Goal: Task Accomplishment & Management: Manage account settings

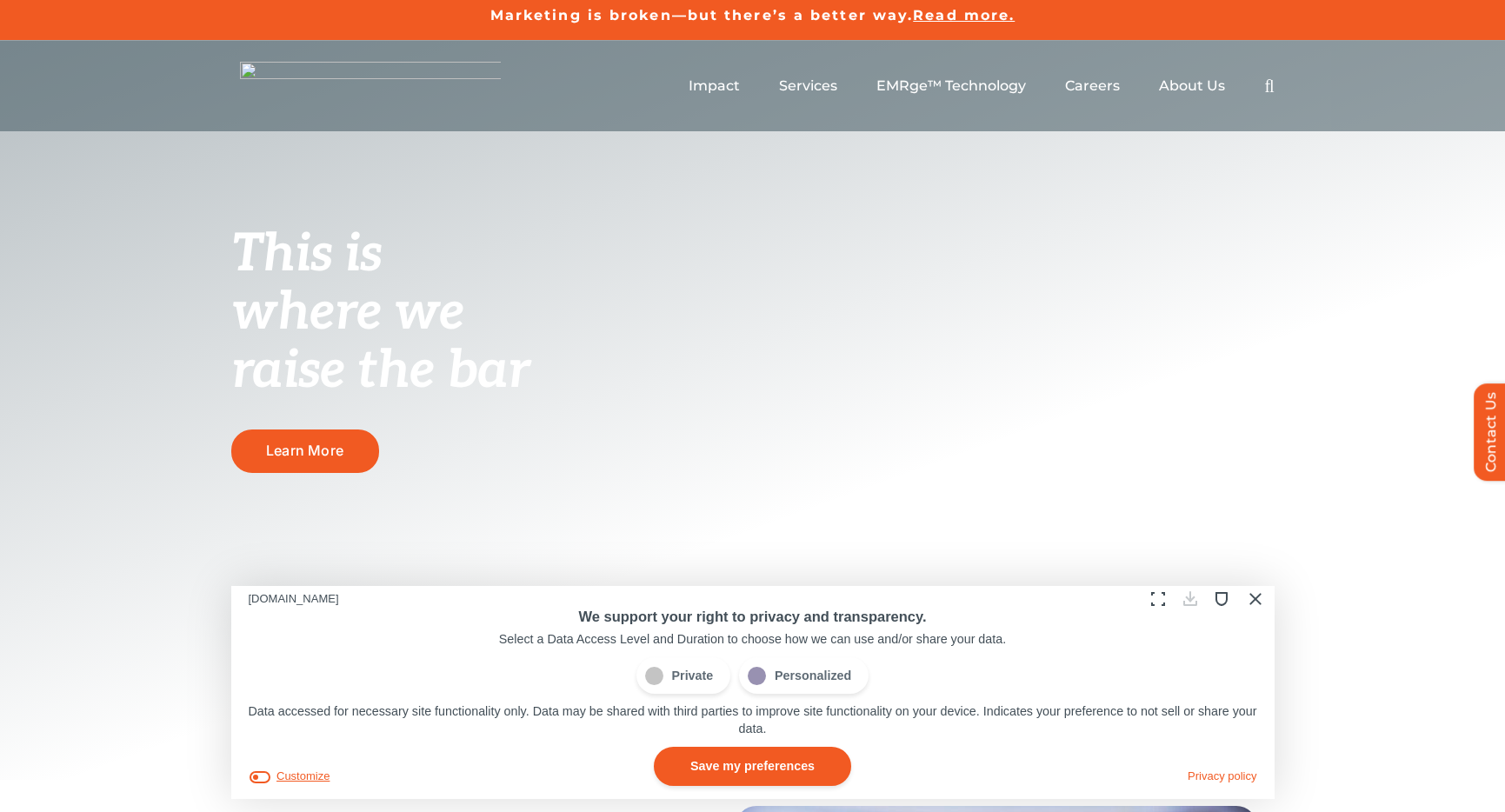
click at [309, 778] on button "Customize" at bounding box center [290, 776] width 81 height 18
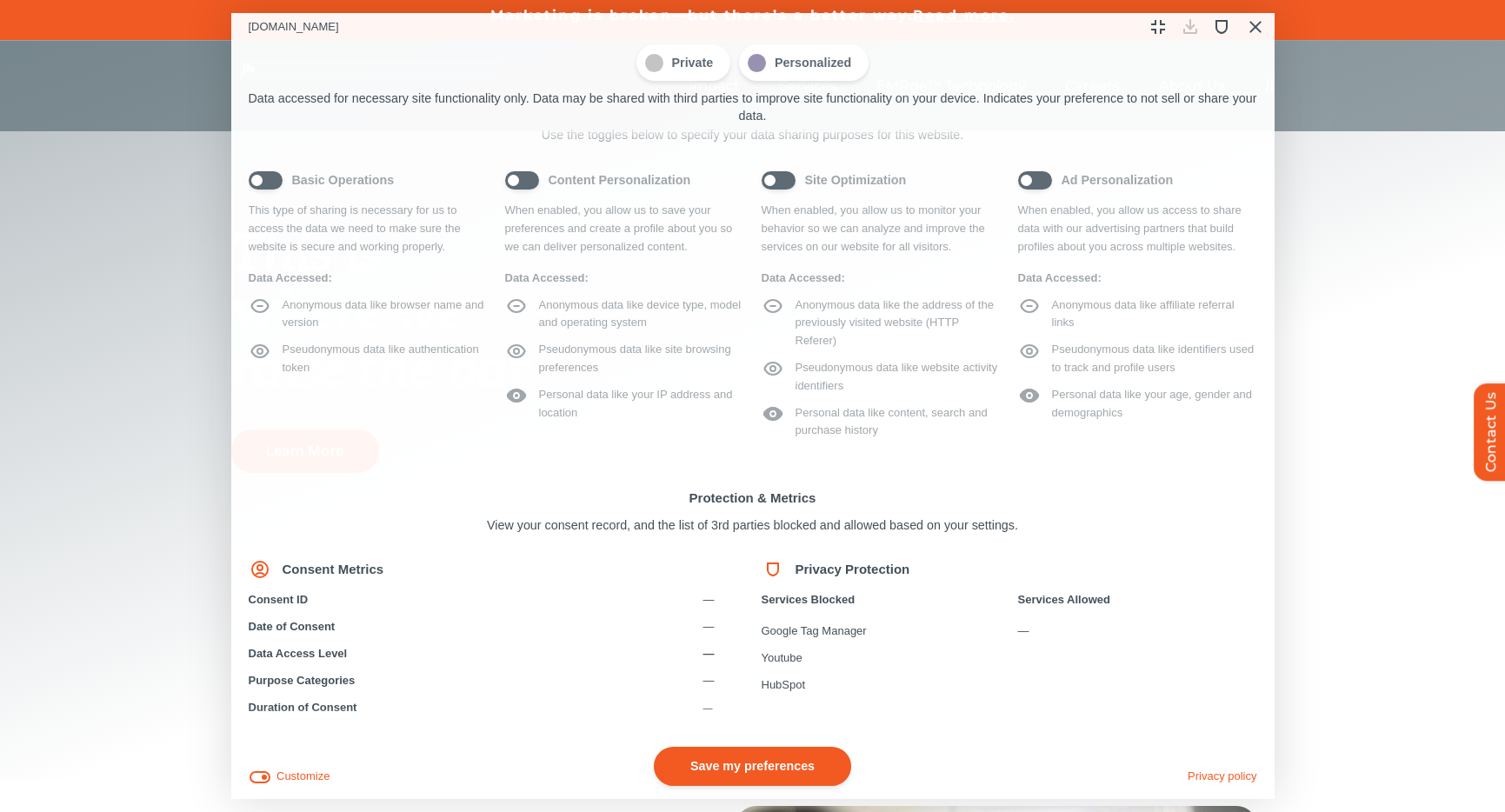
scroll to position [48, 0]
click at [531, 185] on span "Content Personalization" at bounding box center [625, 184] width 239 height 19
click at [782, 187] on span "Site Optimization" at bounding box center [880, 184] width 239 height 19
click at [1041, 186] on span "Ad Personalization" at bounding box center [1137, 184] width 239 height 19
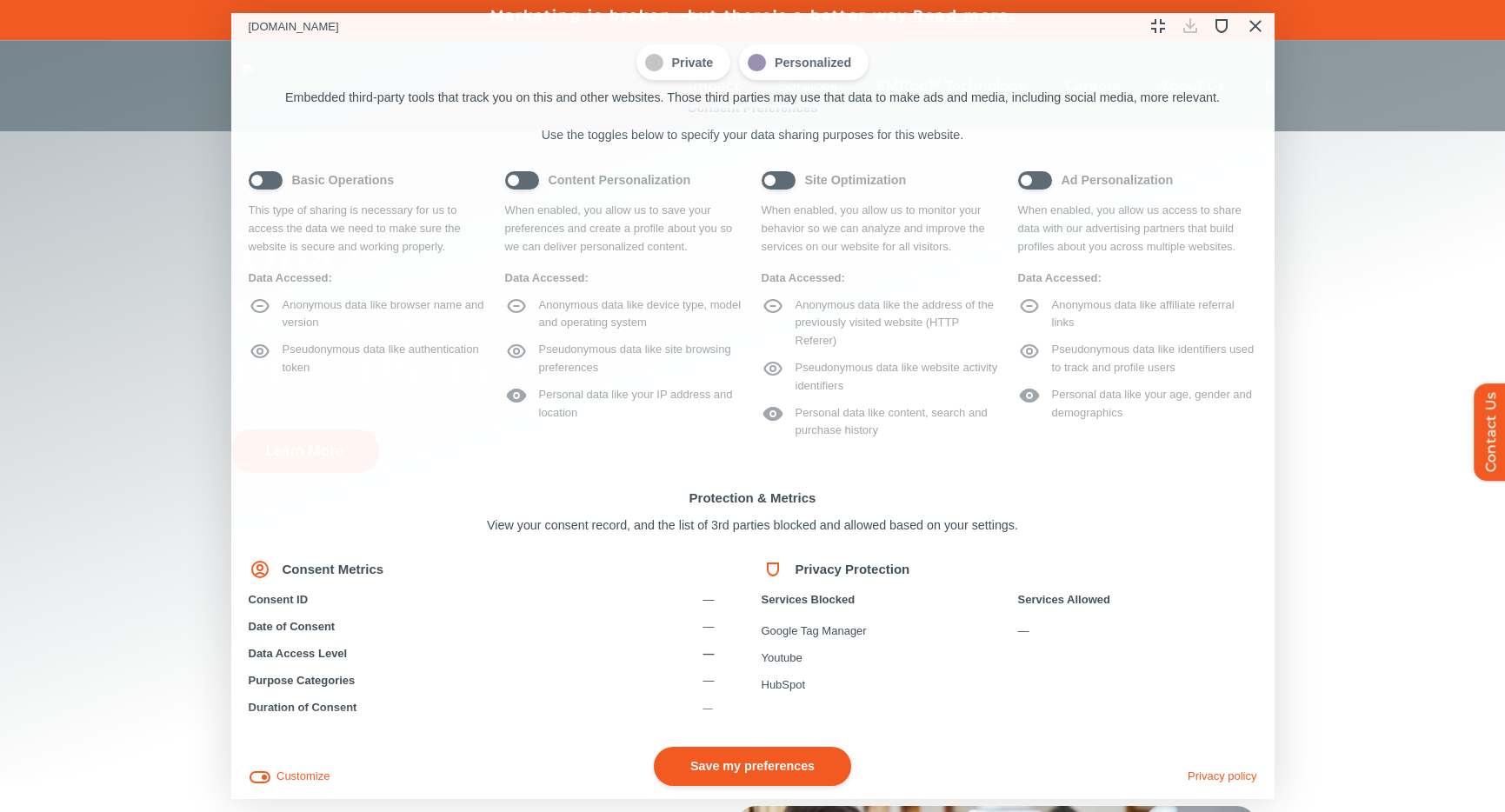
click at [761, 770] on button "Save my preferences" at bounding box center [752, 766] width 197 height 39
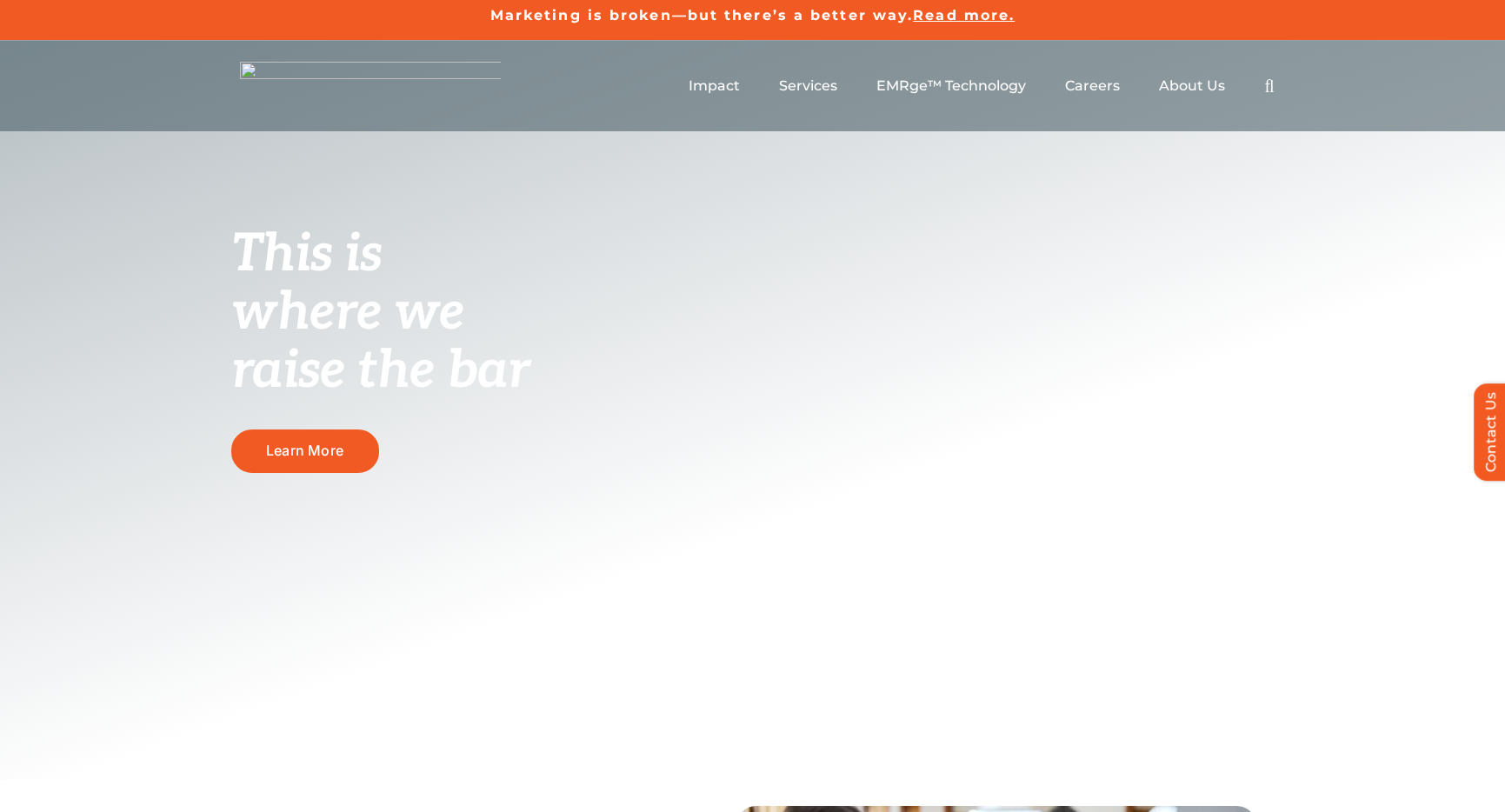
scroll to position [0, 0]
click at [43, 770] on button "Revoke Icon" at bounding box center [44, 768] width 44 height 44
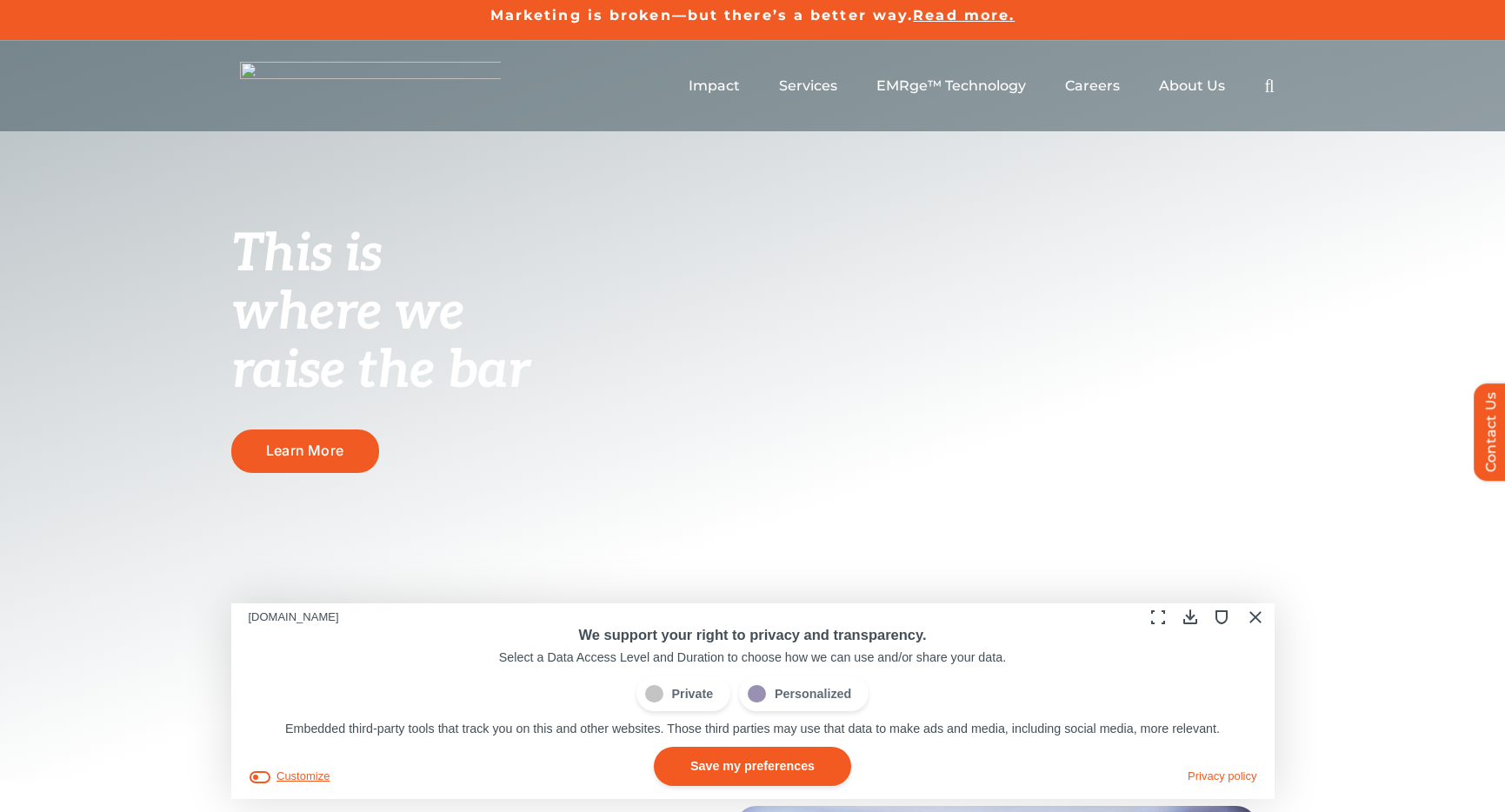
click at [296, 772] on button "Customize" at bounding box center [290, 776] width 81 height 18
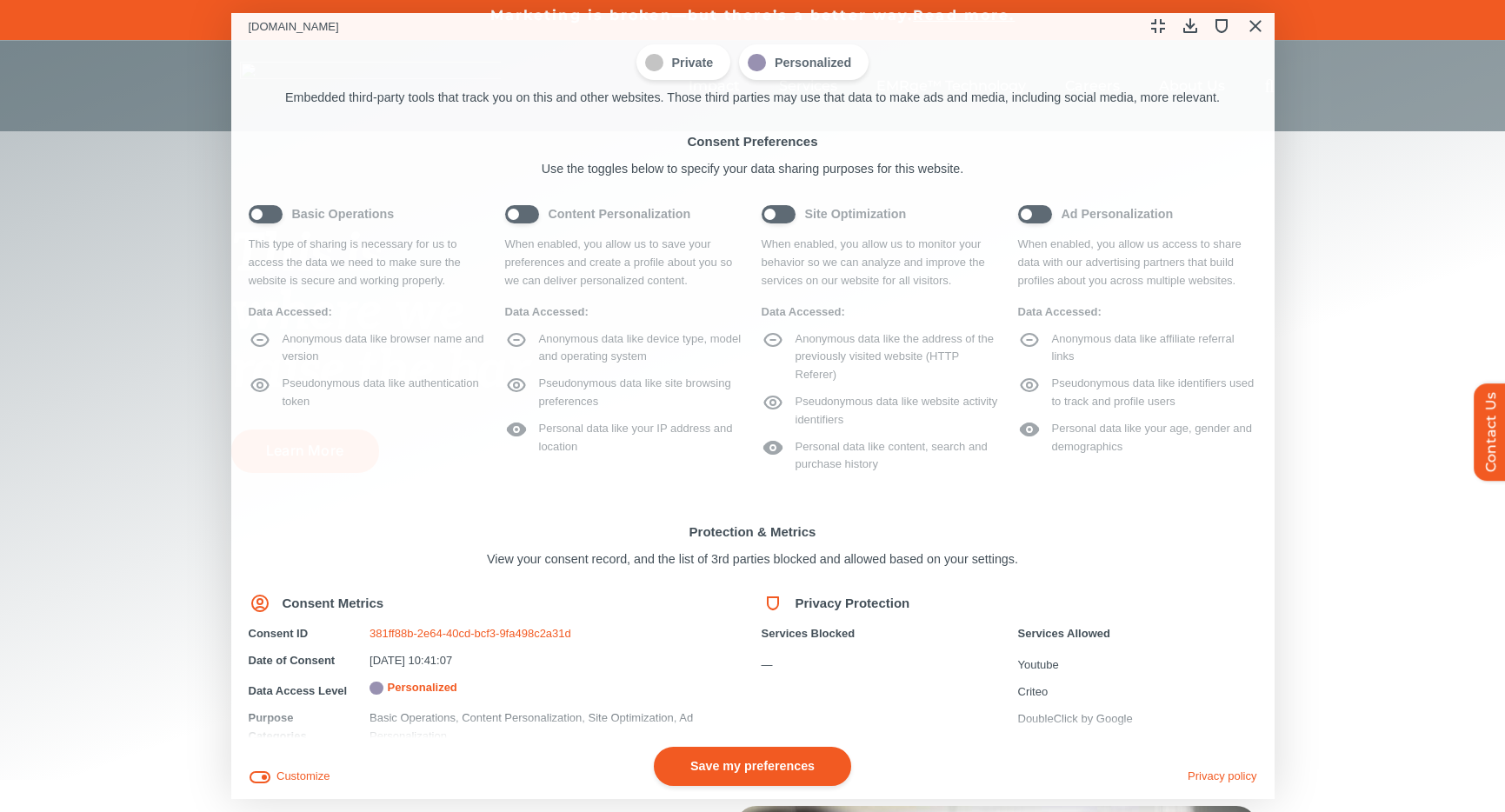
click at [1029, 219] on span "Ad Personalization" at bounding box center [1137, 214] width 239 height 19
click at [772, 220] on span "Site Optimization" at bounding box center [880, 214] width 239 height 19
click at [515, 219] on span "Content Personalization" at bounding box center [625, 214] width 239 height 19
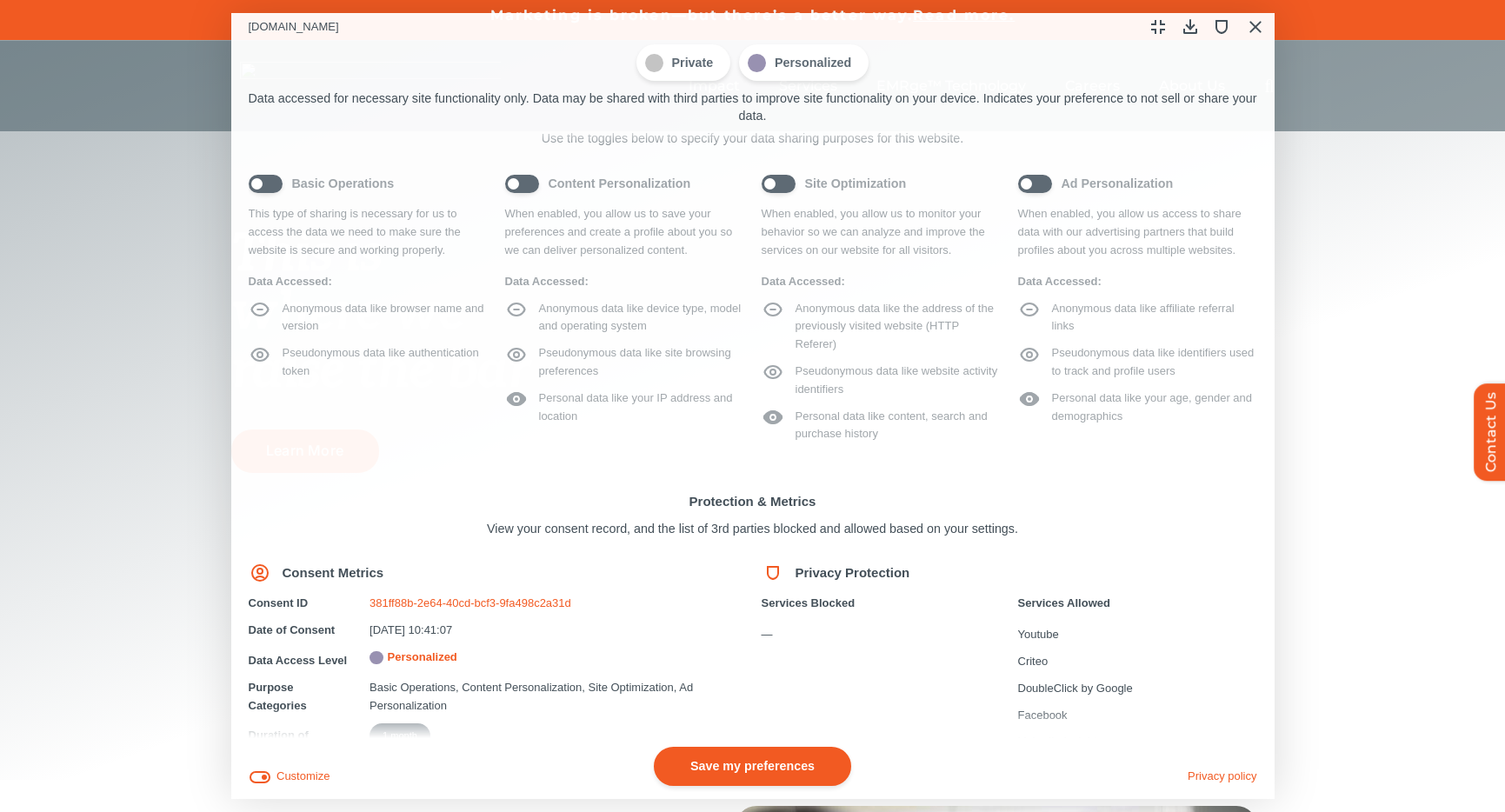
scroll to position [115, 0]
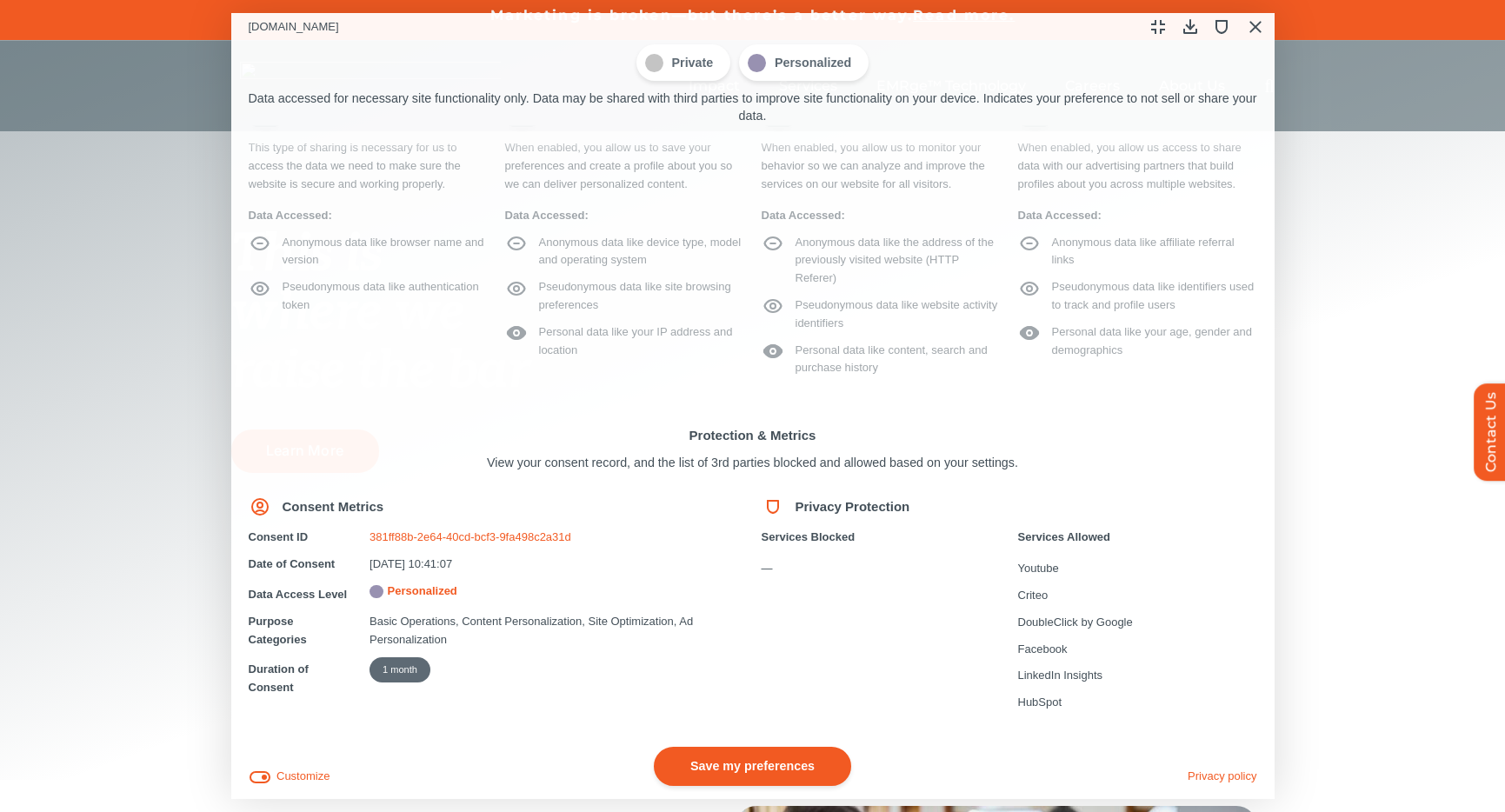
click at [726, 762] on button "Save my preferences" at bounding box center [752, 766] width 197 height 39
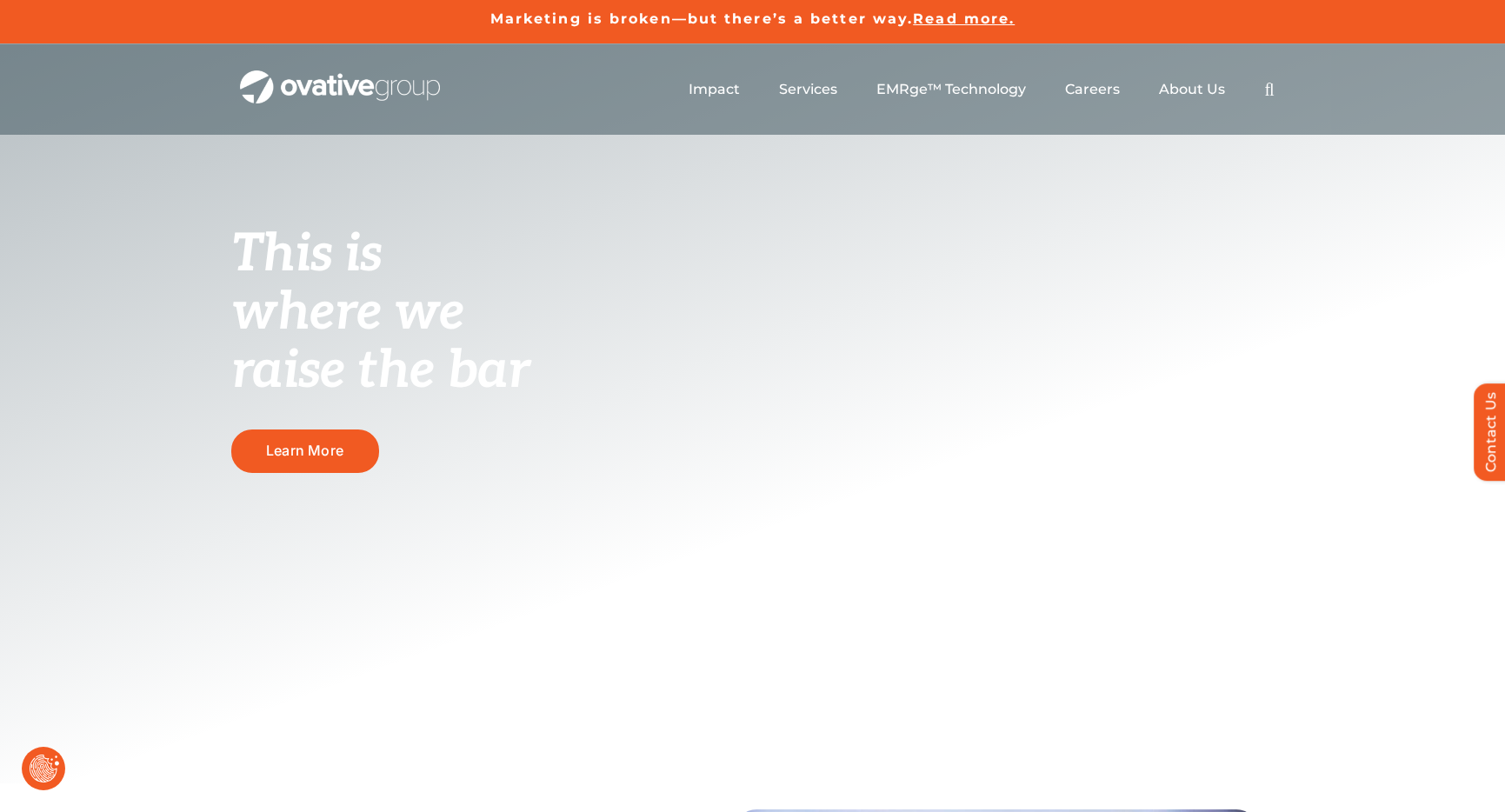
click at [46, 769] on button "Revoke Icon" at bounding box center [44, 768] width 44 height 44
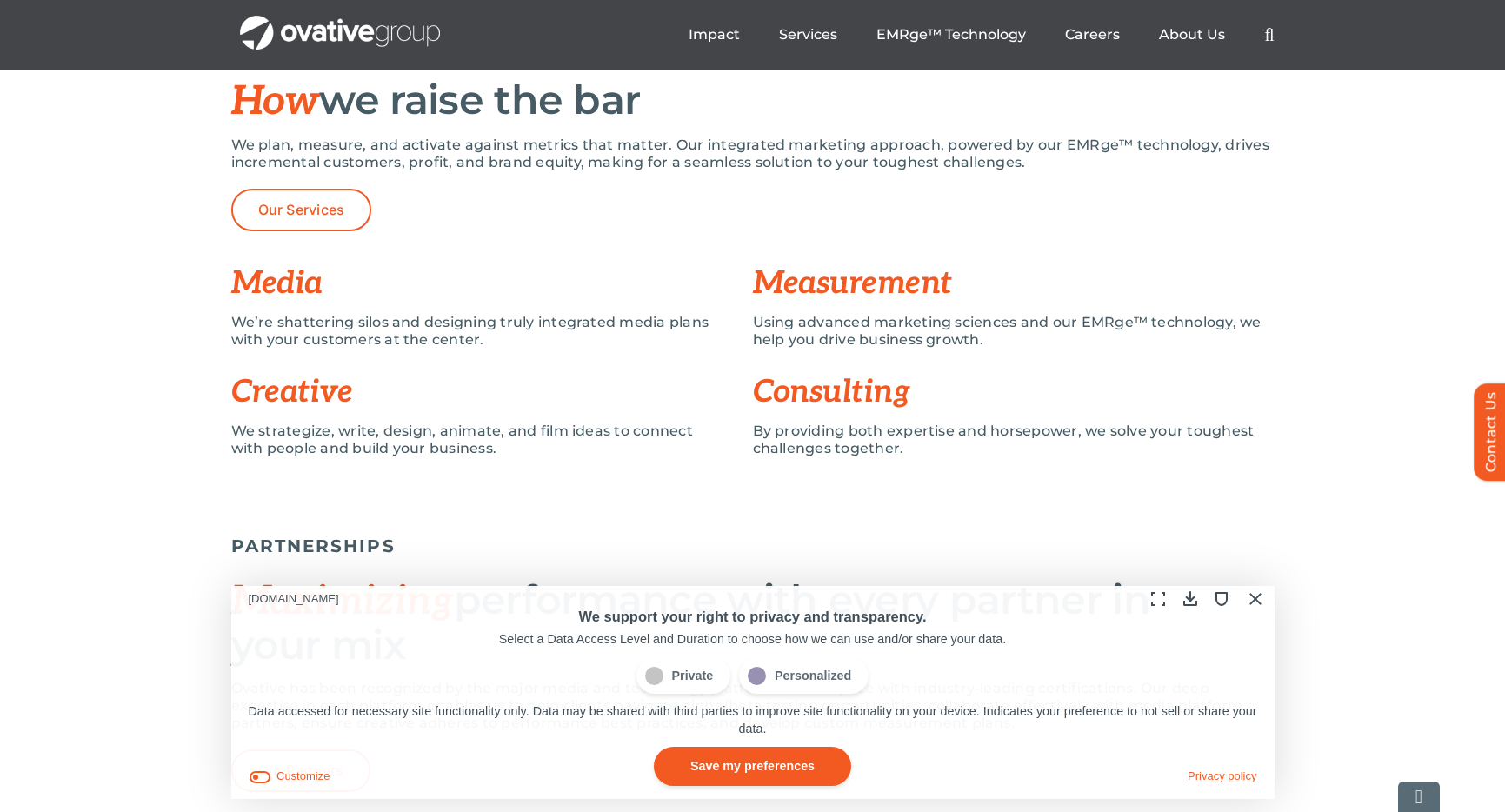
scroll to position [1337, 0]
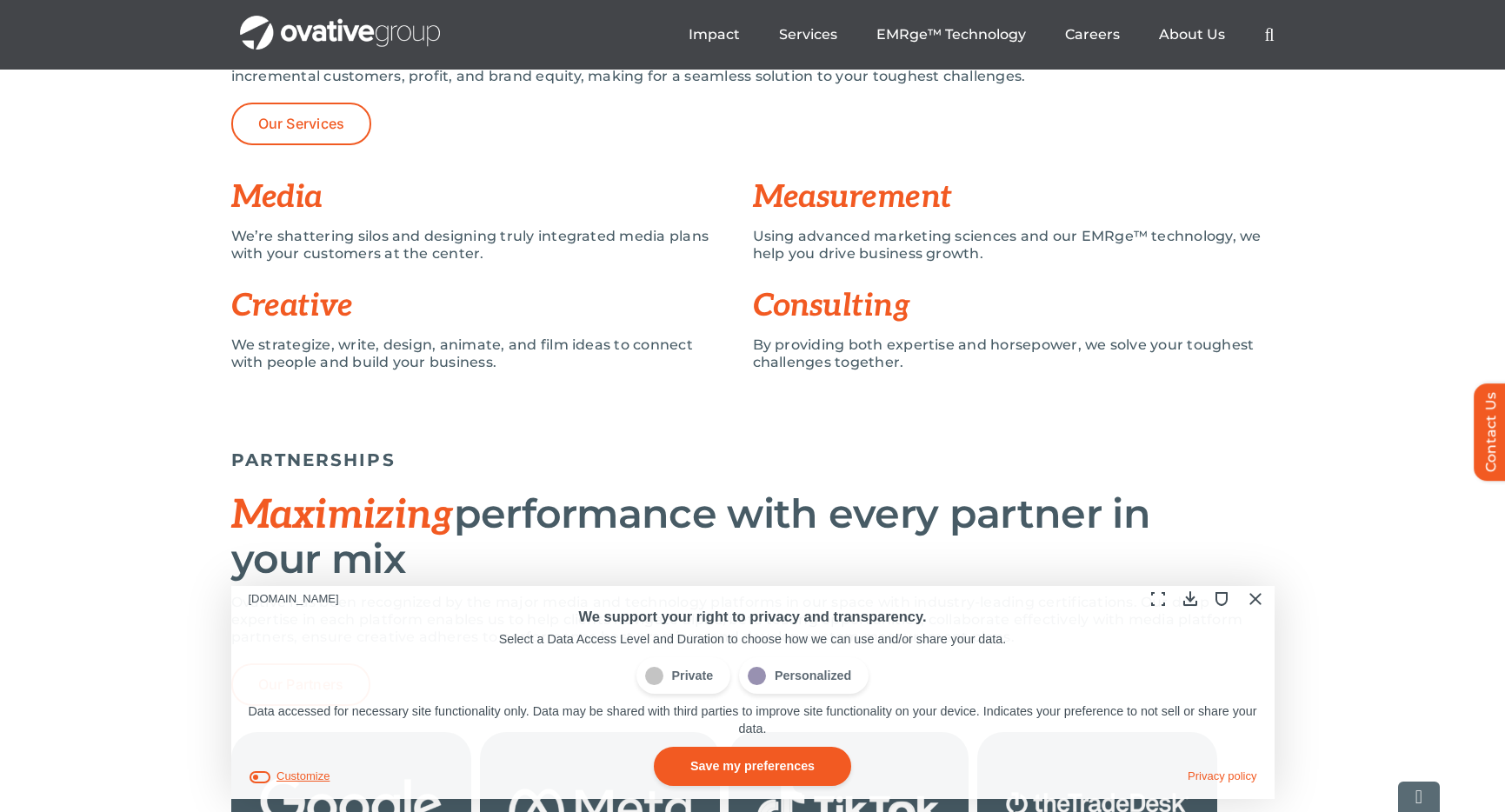
click at [311, 774] on button "Customize" at bounding box center [290, 776] width 81 height 18
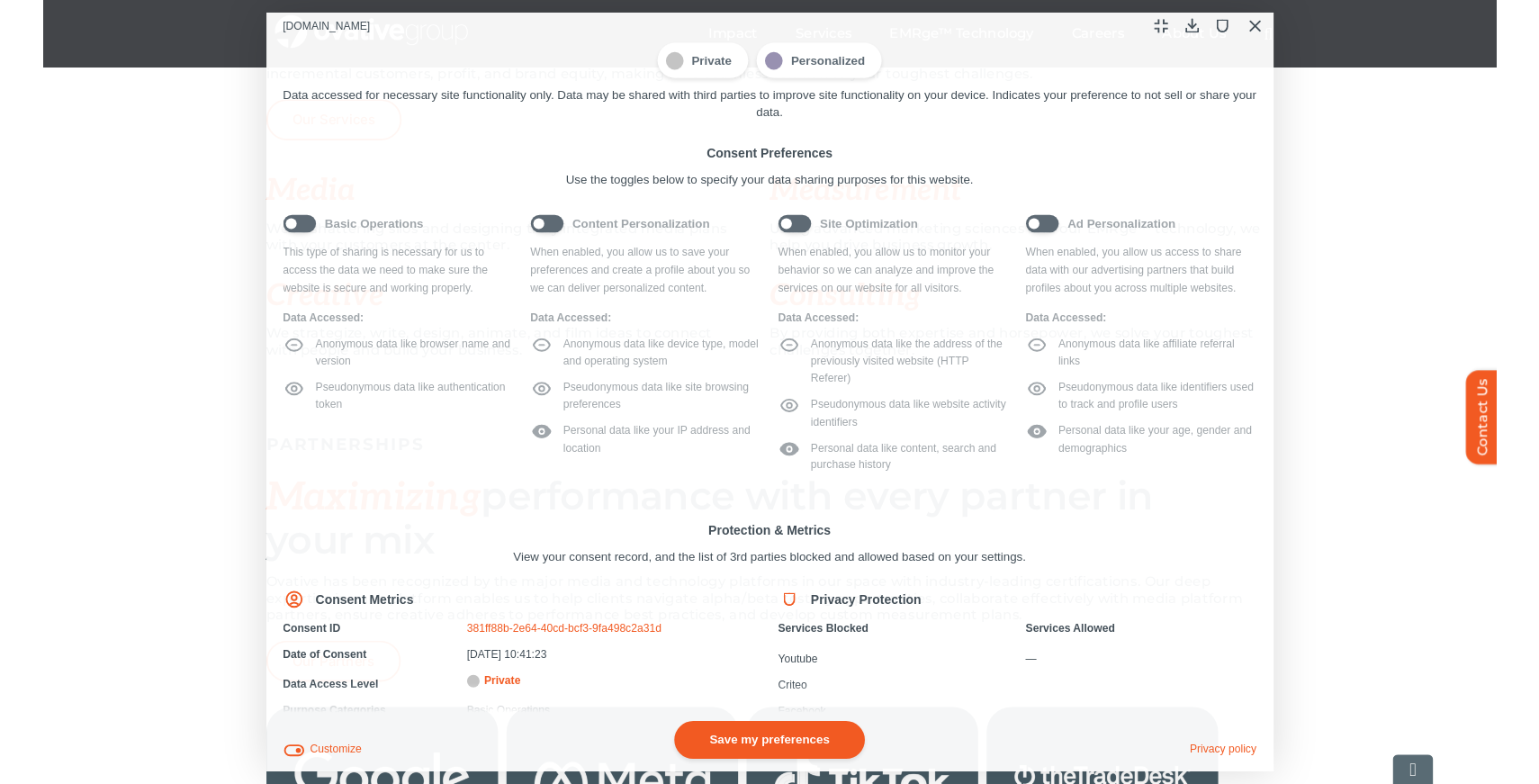
scroll to position [0, 0]
